Goal: Browse casually: Explore the website without a specific task or goal

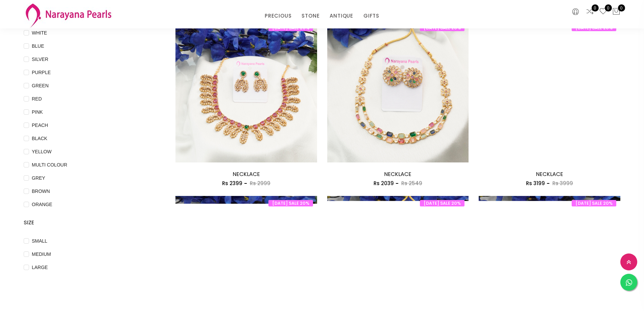
scroll to position [101, 0]
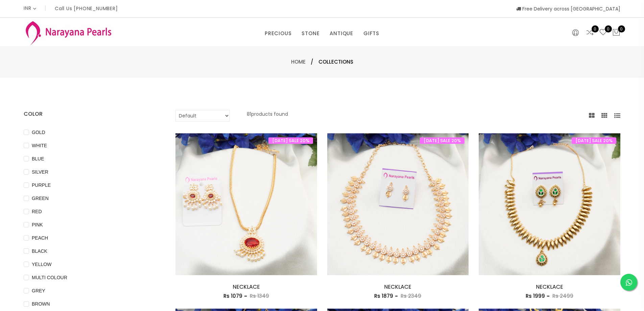
select select "INR"
click at [281, 34] on link "PRECIOUS" at bounding box center [278, 33] width 27 height 10
click at [287, 55] on link "CUSTOM MADE-GEMS" at bounding box center [294, 54] width 57 height 11
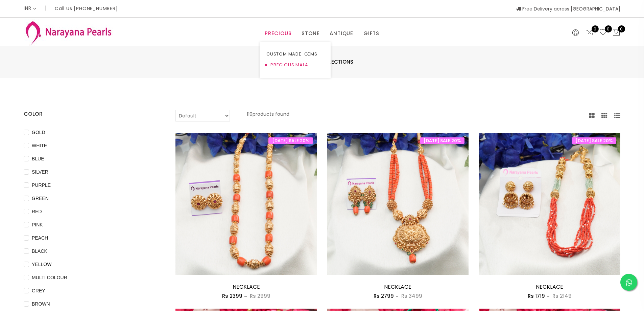
click at [279, 65] on link "PRECIOUS MALA" at bounding box center [294, 64] width 57 height 11
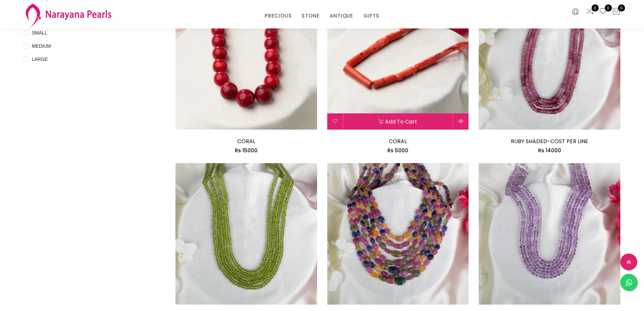
scroll to position [217, 0]
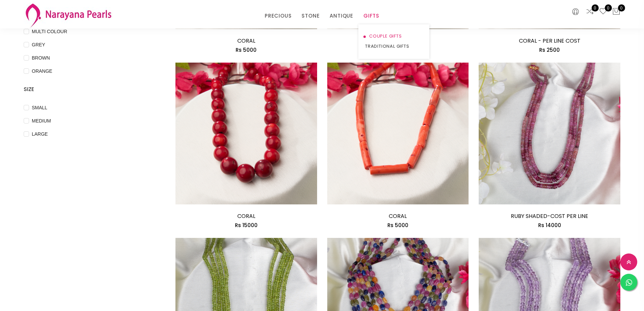
click at [375, 38] on link "COUPLE GIFTS" at bounding box center [393, 36] width 57 height 10
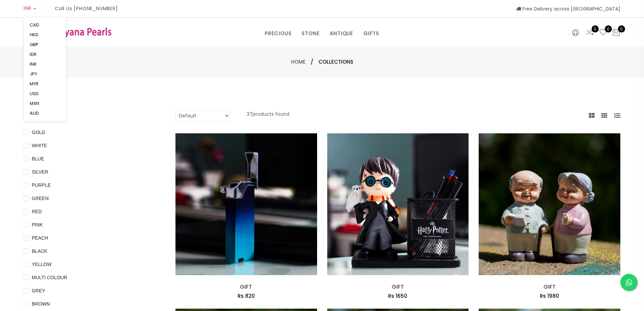
click at [35, 8] on icon at bounding box center [35, 8] width 4 height 5
click at [620, 117] on icon at bounding box center [617, 116] width 6 height 6
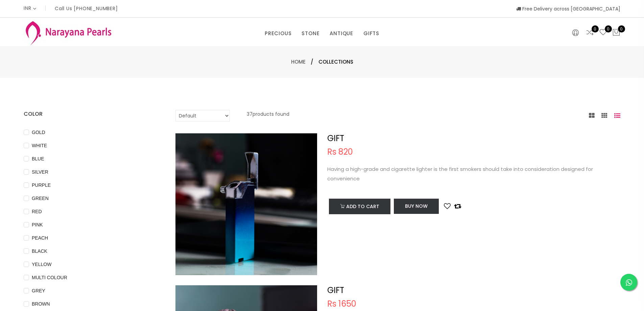
click at [619, 117] on icon at bounding box center [617, 116] width 6 height 6
click at [601, 116] on icon at bounding box center [604, 116] width 6 height 6
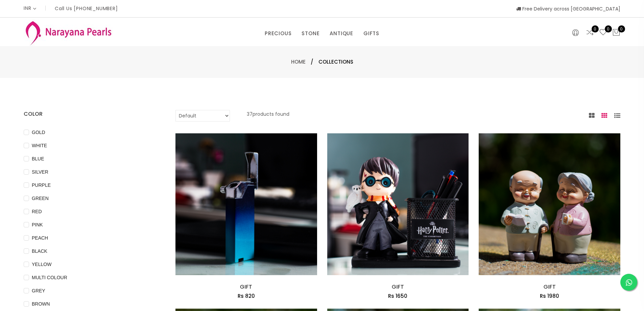
click at [598, 115] on div at bounding box center [604, 116] width 31 height 8
click at [594, 116] on icon at bounding box center [592, 116] width 6 height 6
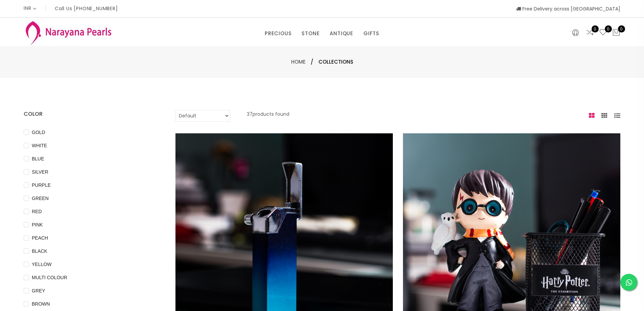
click at [605, 116] on icon at bounding box center [604, 116] width 6 height 6
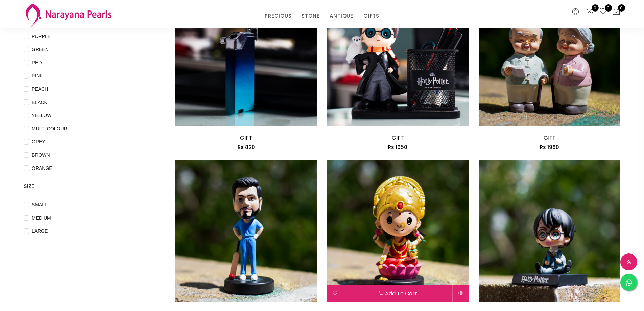
scroll to position [270, 0]
